Goal: Find specific page/section: Find specific page/section

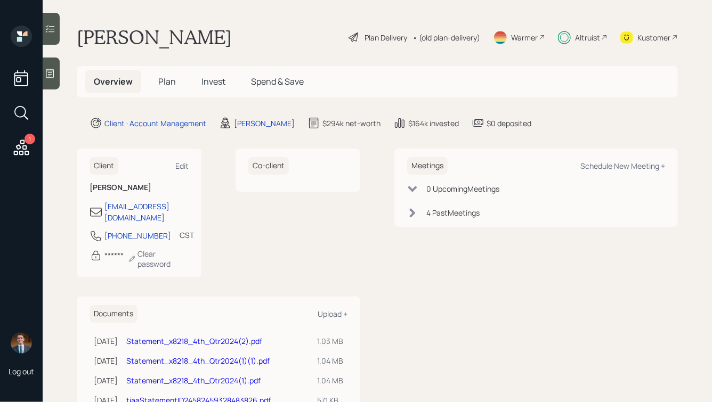
click at [168, 85] on span "Plan" at bounding box center [167, 82] width 18 height 12
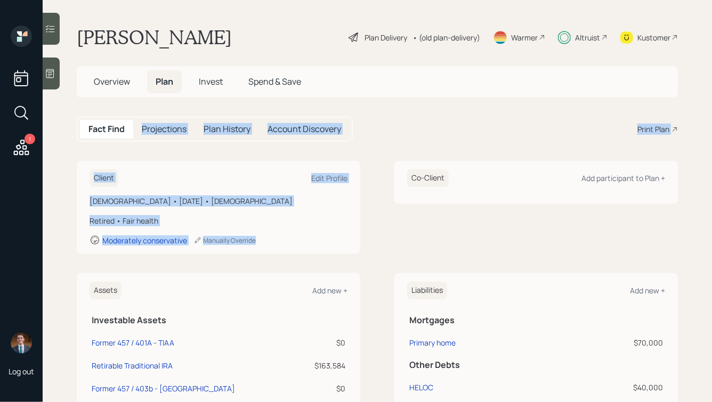
drag, startPoint x: 285, startPoint y: 247, endPoint x: 106, endPoint y: 139, distance: 209.2
click at [106, 139] on main "[PERSON_NAME] Plan Delivery • (old plan-delivery) Warmer Altruist Kustomer Over…" at bounding box center [377, 201] width 669 height 402
click at [141, 159] on main "[PERSON_NAME] Plan Delivery • (old plan-delivery) Warmer Altruist Kustomer Over…" at bounding box center [377, 201] width 669 height 402
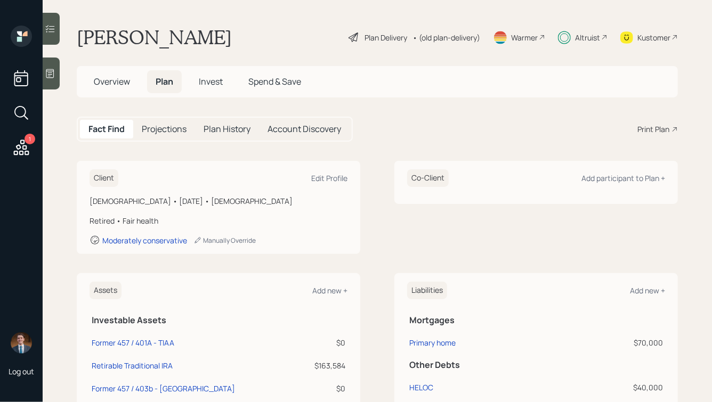
click at [580, 34] on div "Altruist" at bounding box center [587, 37] width 25 height 11
